Goal: Transaction & Acquisition: Book appointment/travel/reservation

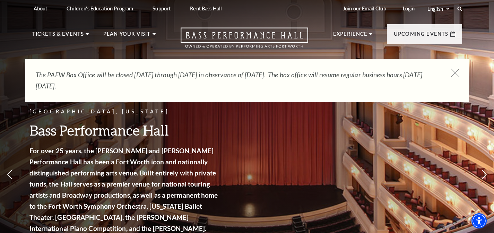
click at [454, 73] on icon at bounding box center [455, 73] width 9 height 9
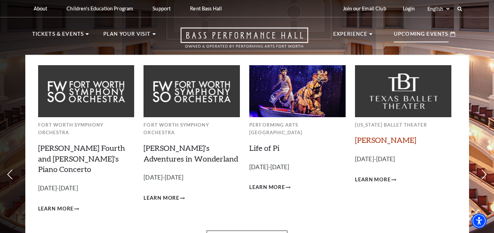
click at [376, 142] on link "[PERSON_NAME]" at bounding box center [385, 139] width 61 height 9
click at [264, 143] on link "Life of Pi" at bounding box center [264, 147] width 30 height 9
click at [273, 183] on span "Learn More" at bounding box center [267, 187] width 36 height 9
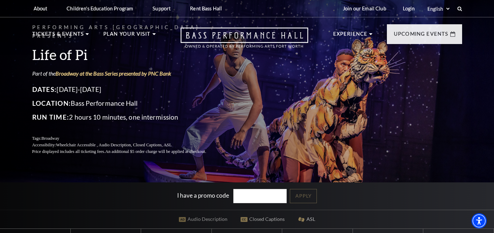
scroll to position [177, 0]
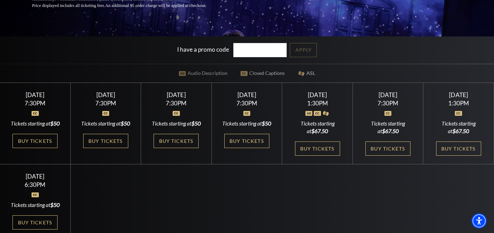
scroll to position [160, 0]
